Goal: Task Accomplishment & Management: Manage account settings

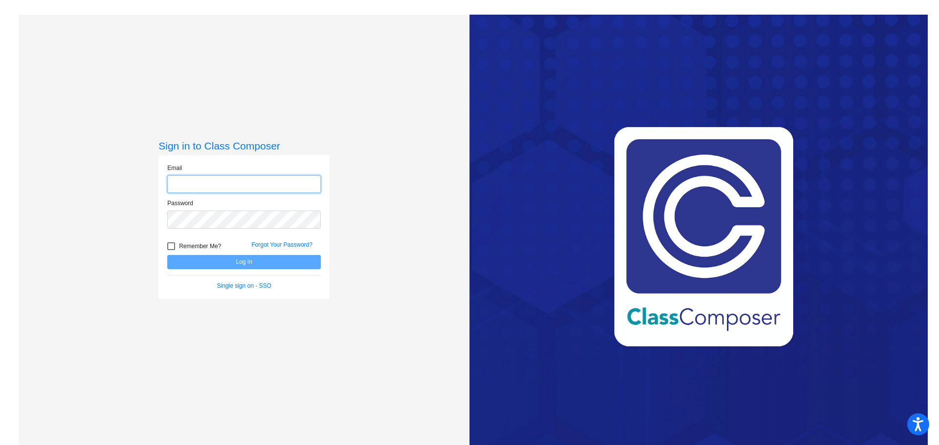
type input "[EMAIL_ADDRESS][DOMAIN_NAME]"
click at [255, 265] on button "Log In" at bounding box center [244, 262] width 154 height 14
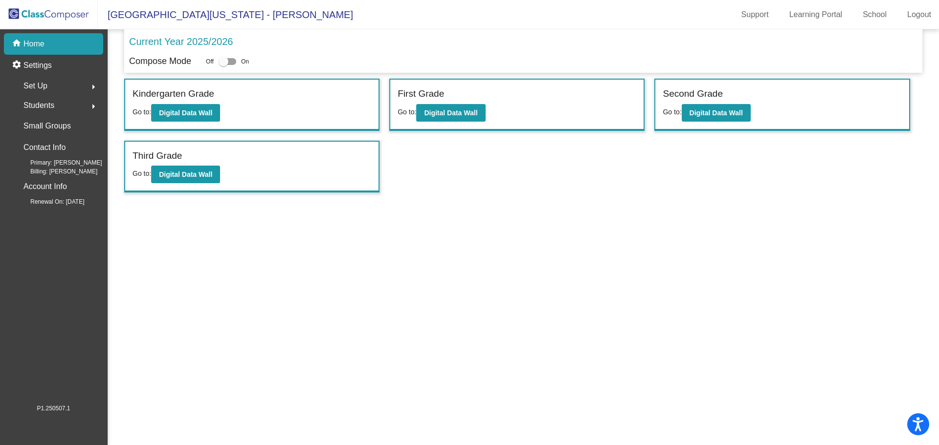
click at [150, 14] on span "[GEOGRAPHIC_DATA][US_STATE] - [PERSON_NAME]" at bounding box center [225, 15] width 255 height 16
click at [881, 15] on link "School" at bounding box center [875, 15] width 40 height 16
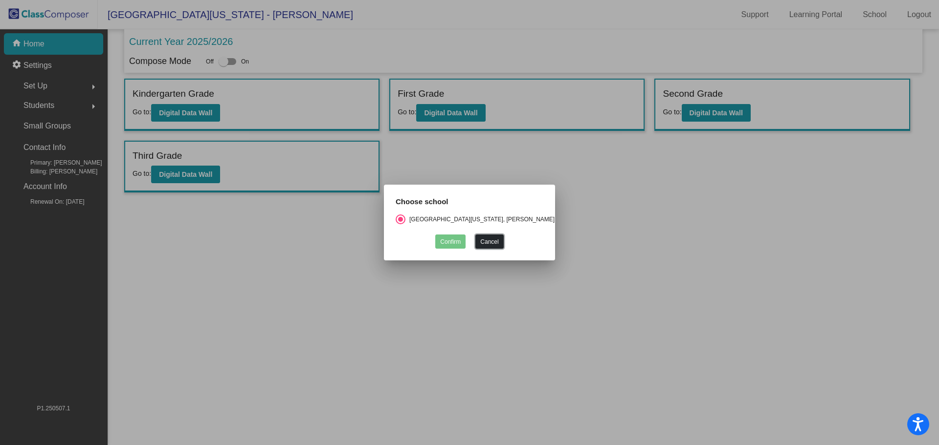
click at [487, 241] on button "Cancel" at bounding box center [489, 242] width 28 height 14
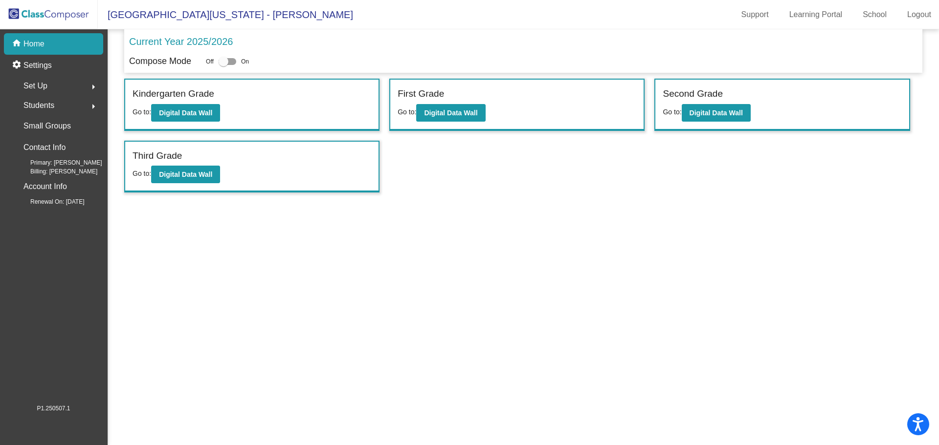
click at [36, 15] on img at bounding box center [49, 14] width 98 height 29
click at [51, 65] on p "Settings" at bounding box center [37, 66] width 28 height 12
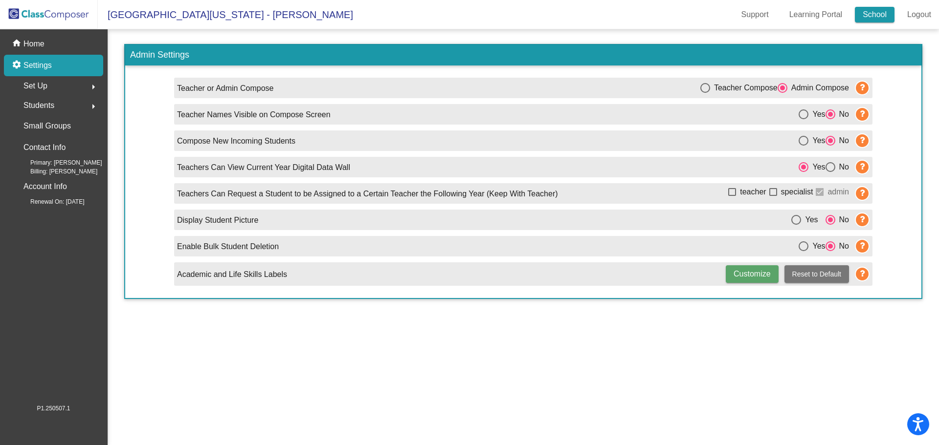
click at [864, 12] on link "School" at bounding box center [875, 15] width 40 height 16
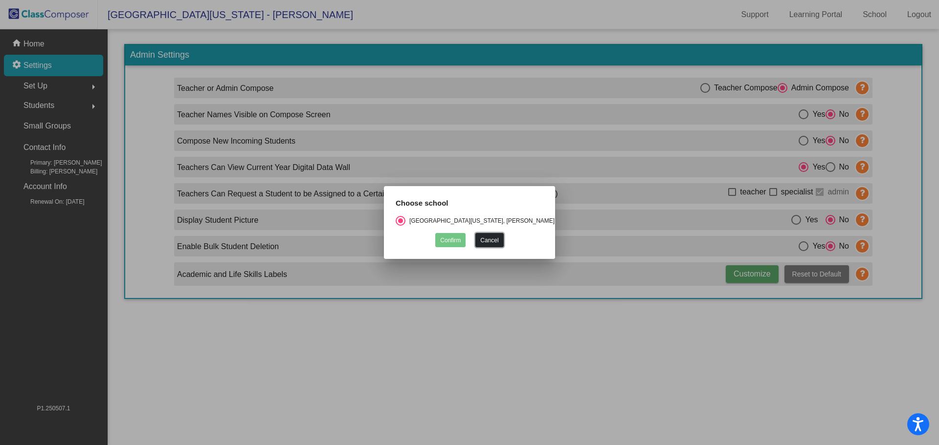
click at [477, 237] on button "Cancel" at bounding box center [489, 240] width 28 height 14
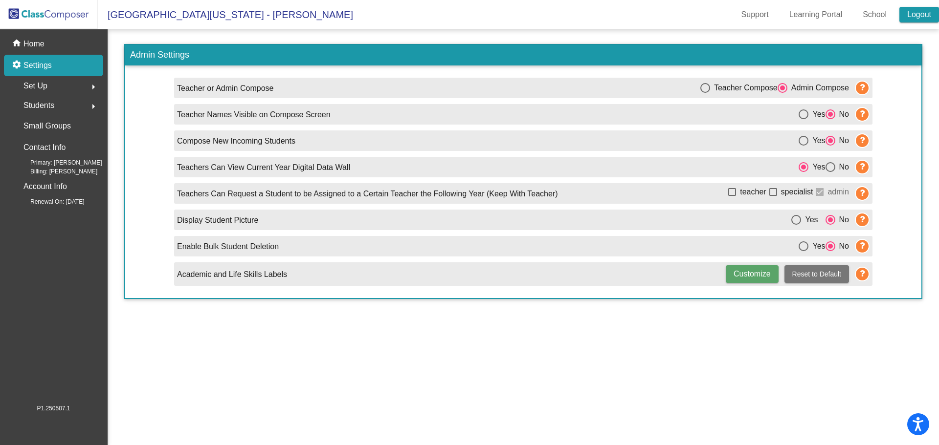
click at [908, 14] on link "Logout" at bounding box center [919, 15] width 40 height 16
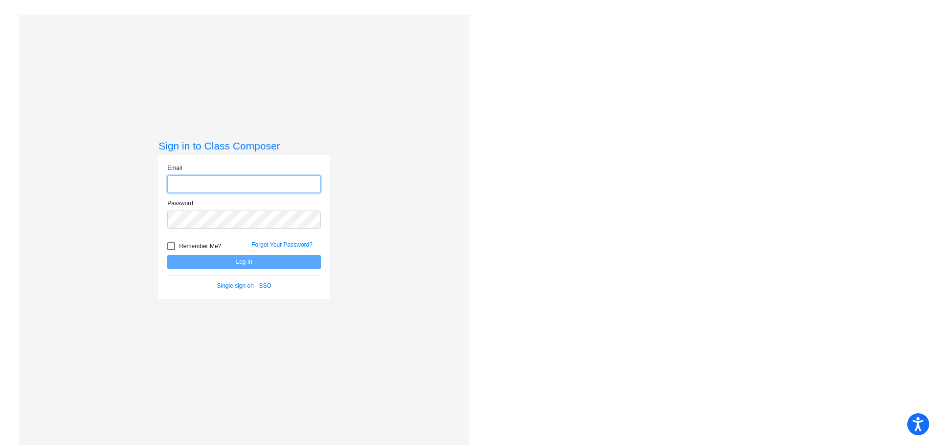
type input "[EMAIL_ADDRESS][DOMAIN_NAME]"
